Goal: Information Seeking & Learning: Learn about a topic

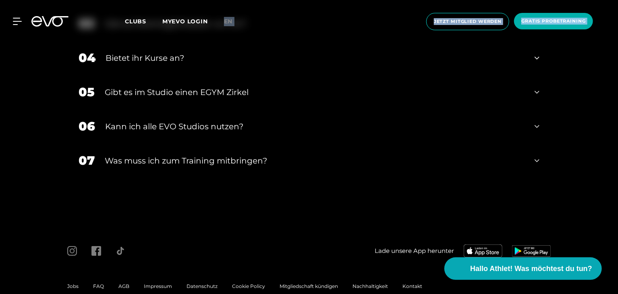
scroll to position [2977, 0]
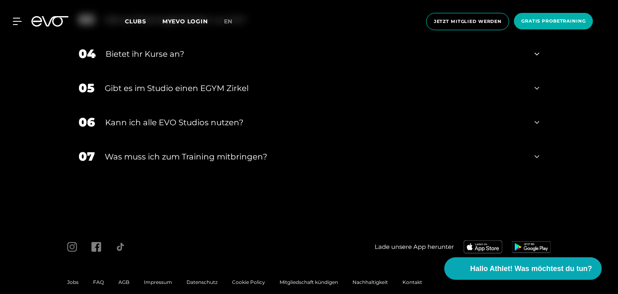
click at [236, 151] on div "Was muss ich zum Training mitbringen?" at bounding box center [315, 157] width 420 height 12
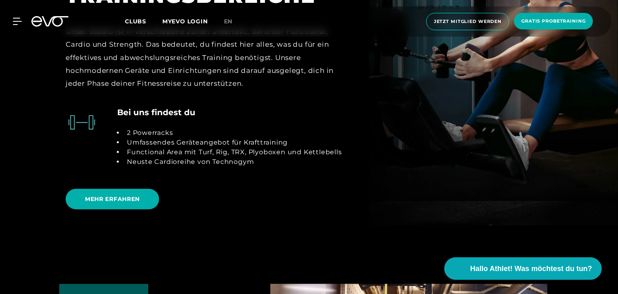
scroll to position [1626, 0]
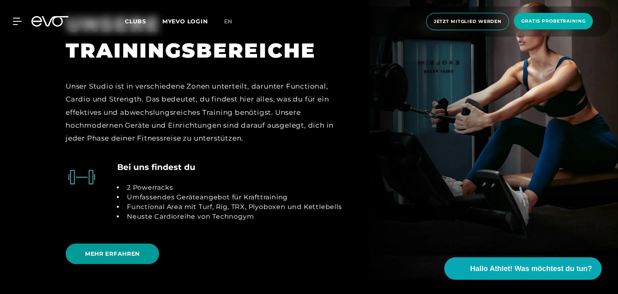
click at [122, 250] on span "MEHR ERFAHREN" at bounding box center [112, 254] width 55 height 8
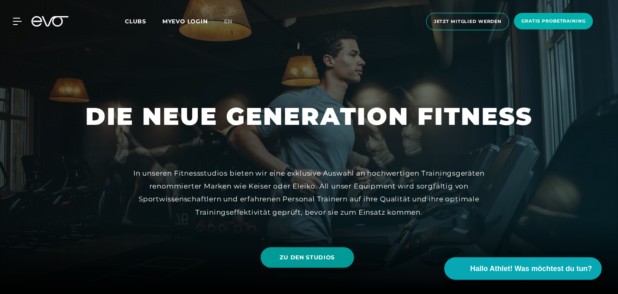
click at [312, 260] on span "ZU DEN STUDIOS" at bounding box center [307, 257] width 55 height 8
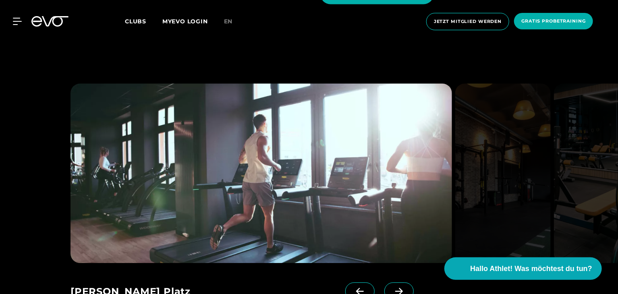
scroll to position [980, 0]
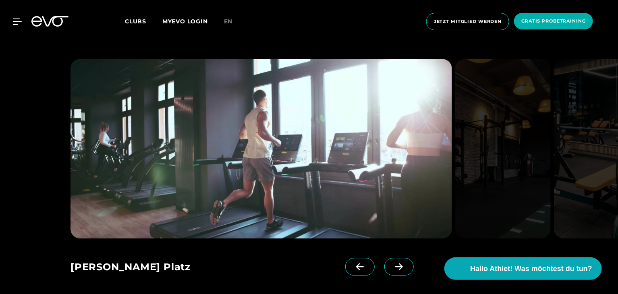
click at [392, 263] on icon at bounding box center [399, 266] width 14 height 7
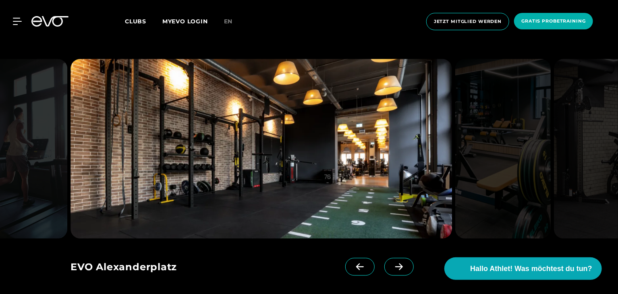
click at [392, 263] on icon at bounding box center [399, 266] width 14 height 7
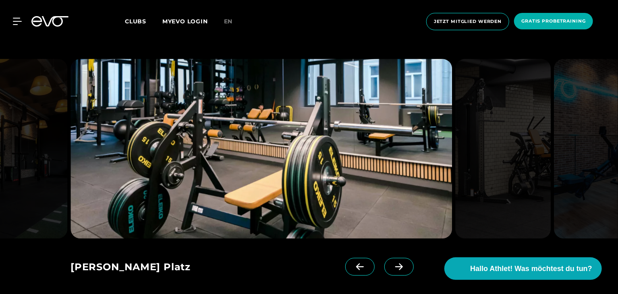
click at [392, 263] on icon at bounding box center [399, 266] width 14 height 7
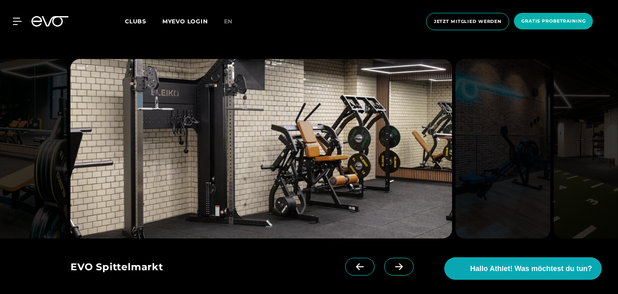
click at [392, 263] on icon at bounding box center [399, 266] width 14 height 7
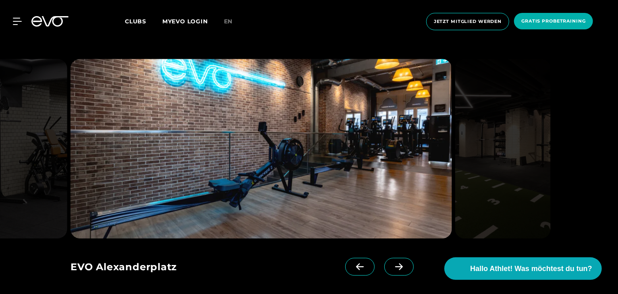
click at [392, 263] on icon at bounding box center [399, 266] width 14 height 7
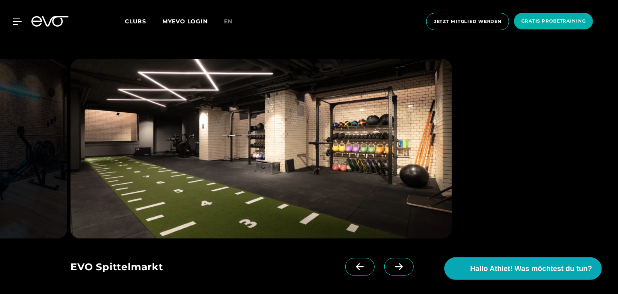
click at [392, 263] on icon at bounding box center [399, 266] width 14 height 7
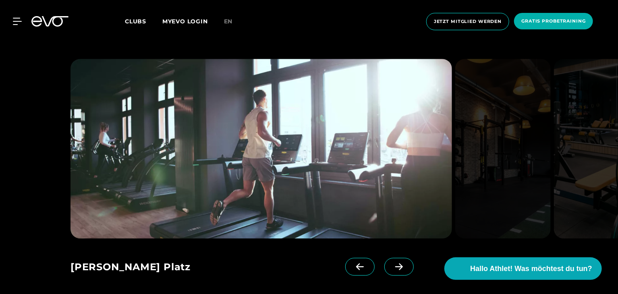
click at [392, 263] on icon at bounding box center [399, 266] width 14 height 7
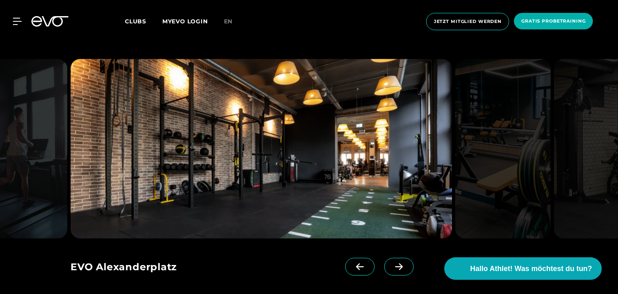
click at [392, 263] on icon at bounding box center [399, 266] width 14 height 7
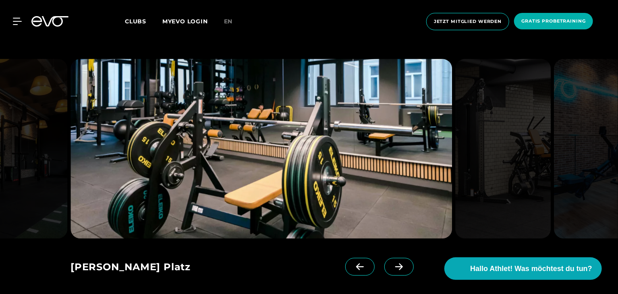
click at [392, 263] on icon at bounding box center [399, 266] width 14 height 7
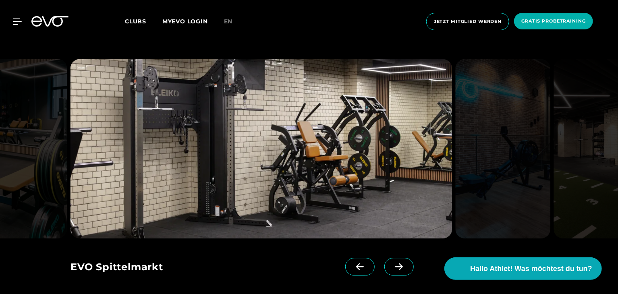
click at [392, 263] on icon at bounding box center [399, 266] width 14 height 7
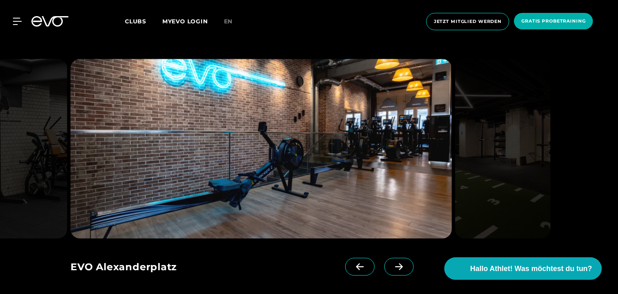
click at [392, 263] on icon at bounding box center [399, 266] width 14 height 7
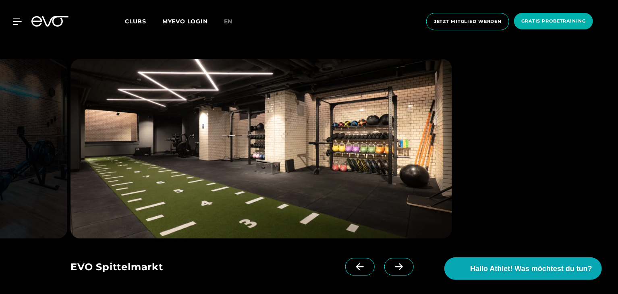
click at [392, 263] on icon at bounding box center [399, 266] width 14 height 7
